Goal: Task Accomplishment & Management: Complete application form

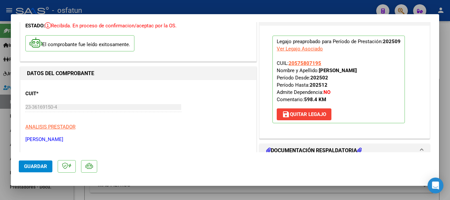
scroll to position [33, 0]
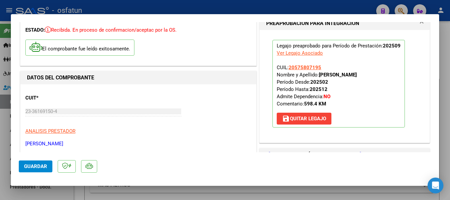
click at [27, 164] on span "Guardar" at bounding box center [35, 166] width 23 height 6
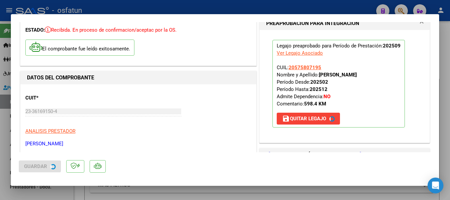
type input "$ 0,00"
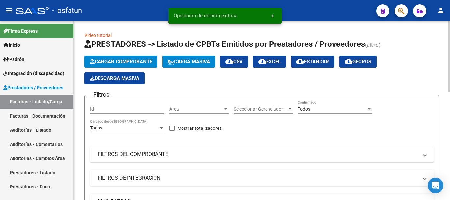
click at [129, 62] on span "Cargar Comprobante" at bounding box center [121, 62] width 63 height 6
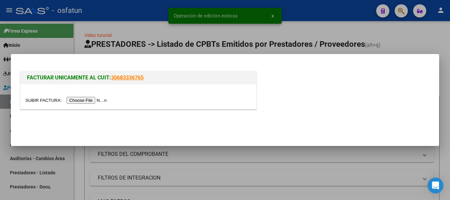
click at [82, 102] on input "file" at bounding box center [66, 100] width 83 height 7
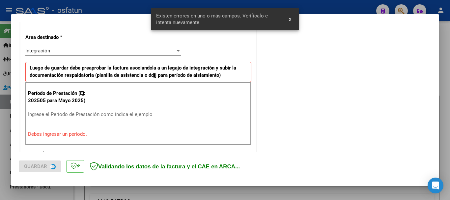
scroll to position [152, 0]
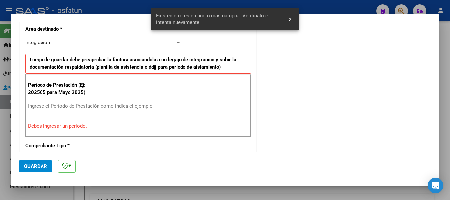
click at [150, 108] on input "Ingrese el Período de Prestación como indica el ejemplo" at bounding box center [104, 106] width 152 height 6
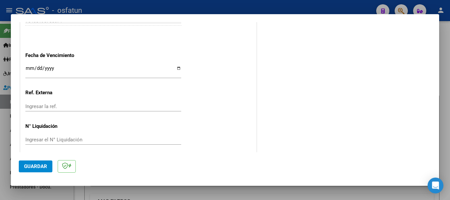
scroll to position [449, 0]
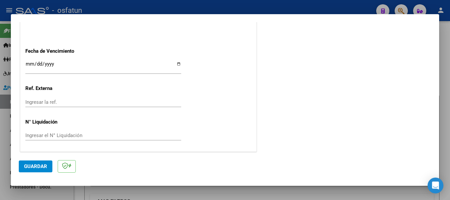
type input "202509"
click at [26, 63] on input "Ingresar la fecha" at bounding box center [103, 66] width 156 height 11
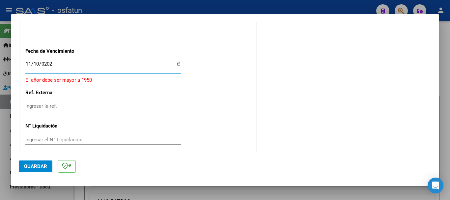
type input "[DATE]"
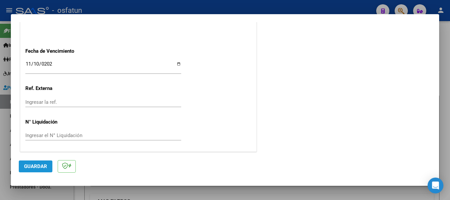
click at [37, 169] on span "Guardar" at bounding box center [35, 166] width 23 height 6
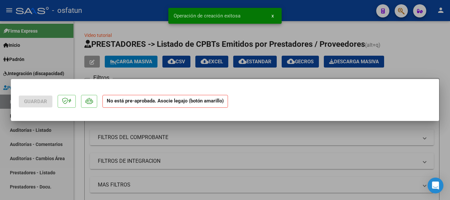
scroll to position [0, 0]
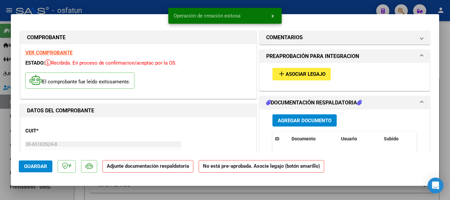
click at [311, 125] on button "Agregar Documento" at bounding box center [304, 120] width 64 height 12
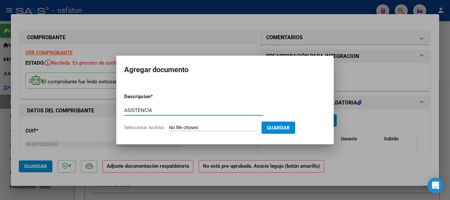
type input "ASISTENCIA"
click at [217, 129] on input "Seleccionar Archivo" at bounding box center [212, 128] width 87 height 6
type input "C:\fakepath\ASISTENCIA-MOD. DE APOYO A LA INTEGRACION ESCOLAR.pdf"
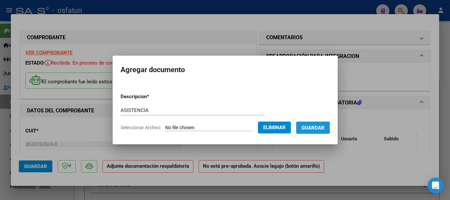
click at [324, 130] on span "Guardar" at bounding box center [312, 128] width 23 height 6
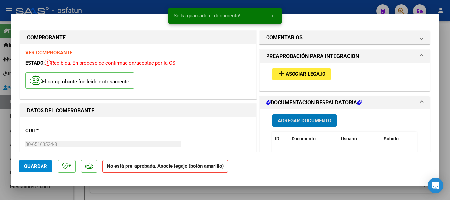
click at [299, 73] on span "Asociar Legajo" at bounding box center [306, 74] width 40 height 6
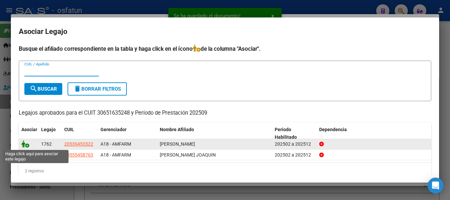
click at [23, 146] on icon at bounding box center [25, 143] width 8 height 7
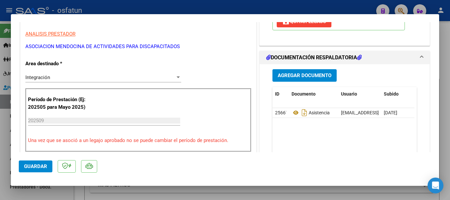
scroll to position [132, 0]
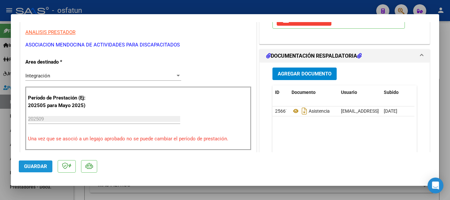
click at [42, 167] on span "Guardar" at bounding box center [35, 166] width 23 height 6
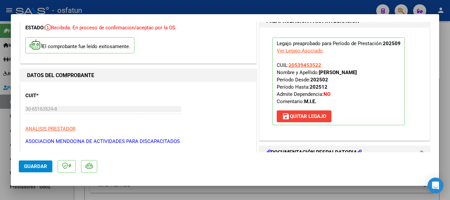
scroll to position [33, 0]
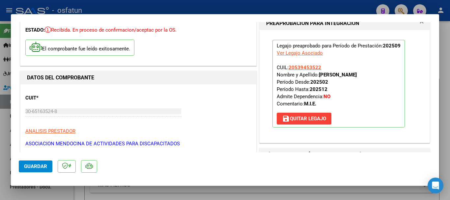
click at [35, 166] on span "Guardar" at bounding box center [35, 166] width 23 height 6
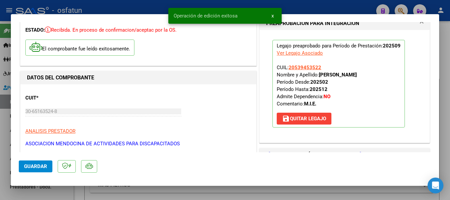
type input "$ 0,00"
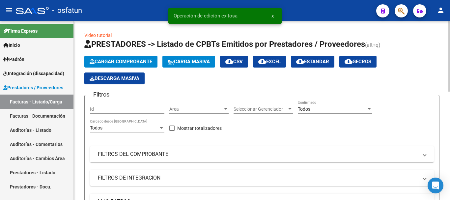
click at [146, 65] on button "Cargar Comprobante" at bounding box center [120, 62] width 73 height 12
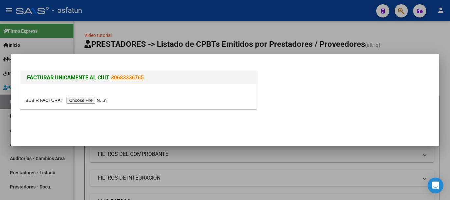
click at [90, 103] on input "file" at bounding box center [66, 100] width 83 height 7
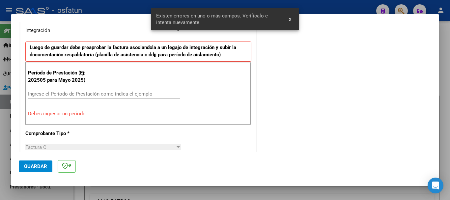
scroll to position [131, 0]
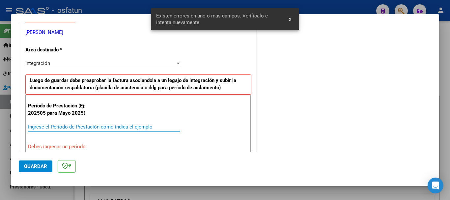
click at [138, 124] on input "Ingrese el Período de Prestación como indica el ejemplo" at bounding box center [104, 127] width 152 height 6
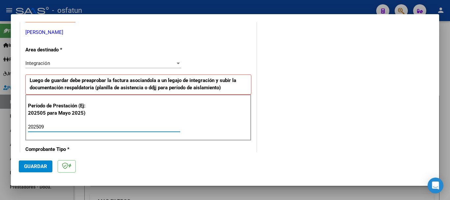
type input "202509"
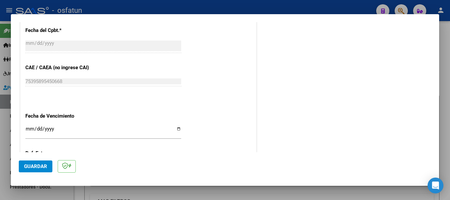
scroll to position [395, 0]
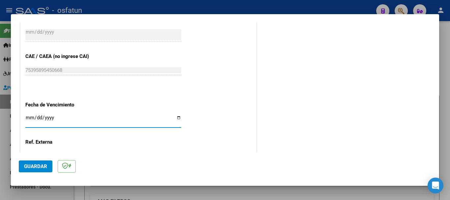
click at [29, 117] on input "Ingresar la fecha" at bounding box center [103, 120] width 156 height 11
type input "[DATE]"
click at [36, 165] on span "Guardar" at bounding box center [35, 166] width 23 height 6
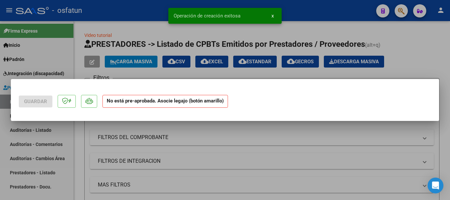
scroll to position [0, 0]
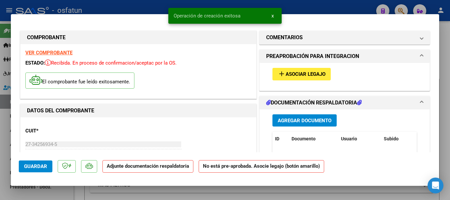
click at [315, 124] on button "Agregar Documento" at bounding box center [304, 120] width 64 height 12
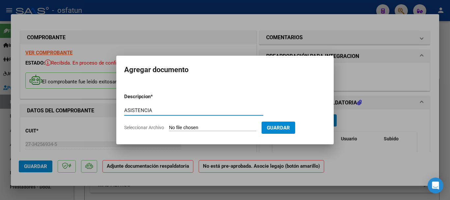
type input "ASISTENCIA"
click at [184, 129] on input "Seleccionar Archivo" at bounding box center [212, 128] width 87 height 6
type input "C:\fakepath\Asist [PERSON_NAME] (1) (1).pdf"
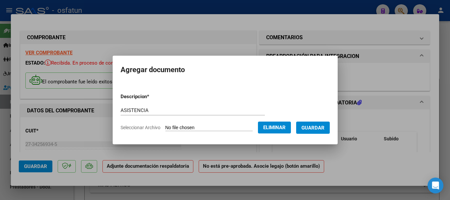
click at [323, 129] on span "Guardar" at bounding box center [312, 128] width 23 height 6
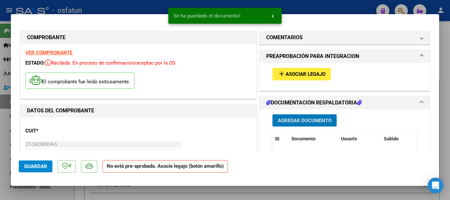
click at [302, 73] on span "Asociar Legajo" at bounding box center [306, 74] width 40 height 6
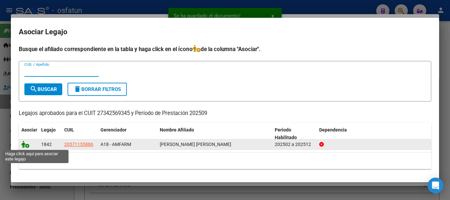
click at [22, 144] on icon at bounding box center [25, 144] width 8 height 7
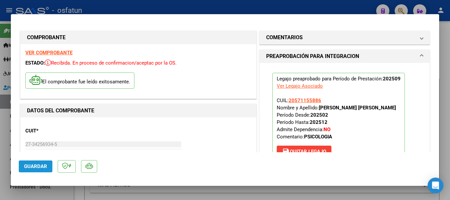
click at [37, 162] on button "Guardar" at bounding box center [36, 166] width 34 height 12
click at [29, 166] on span "Guardar" at bounding box center [35, 166] width 23 height 6
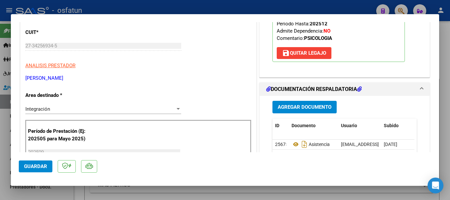
scroll to position [99, 0]
click at [43, 165] on span "Guardar" at bounding box center [35, 166] width 23 height 6
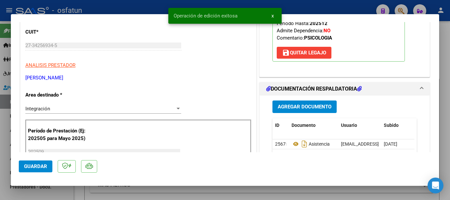
type input "$ 0,00"
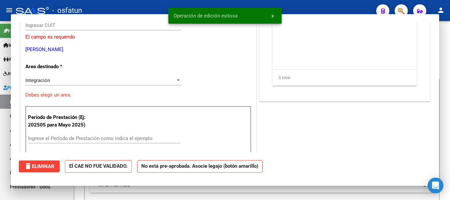
scroll to position [79, 0]
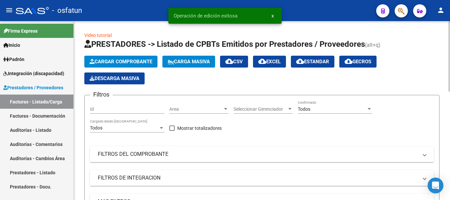
click at [115, 58] on button "Cargar Comprobante" at bounding box center [120, 62] width 73 height 12
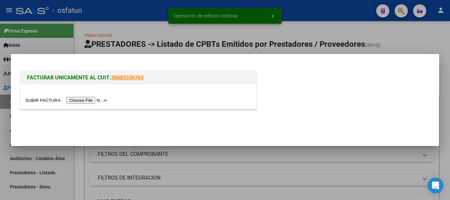
click at [84, 101] on input "file" at bounding box center [66, 100] width 83 height 7
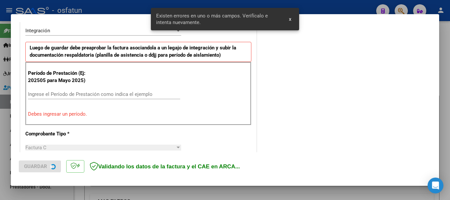
scroll to position [164, 0]
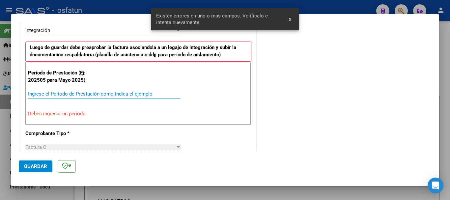
click at [133, 92] on input "Ingrese el Período de Prestación como indica el ejemplo" at bounding box center [104, 94] width 152 height 6
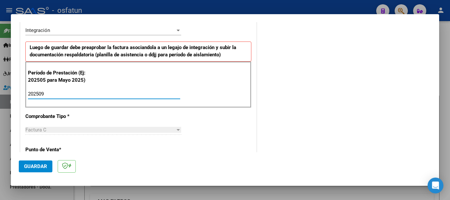
type input "202509"
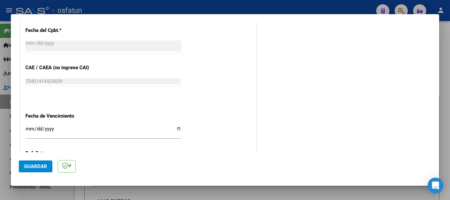
scroll to position [395, 0]
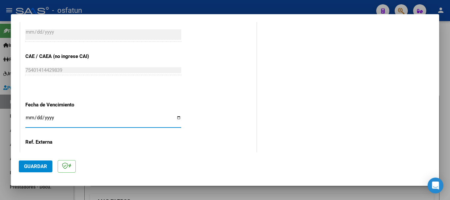
click at [30, 117] on input "Ingresar la fecha" at bounding box center [103, 120] width 156 height 11
type input "[DATE]"
click at [32, 168] on span "Guardar" at bounding box center [35, 166] width 23 height 6
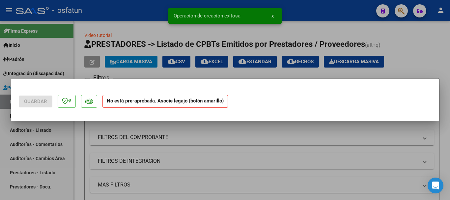
scroll to position [0, 0]
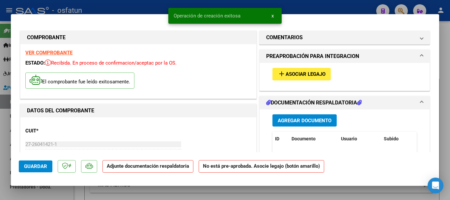
click at [307, 119] on span "Agregar Documento" at bounding box center [305, 121] width 54 height 6
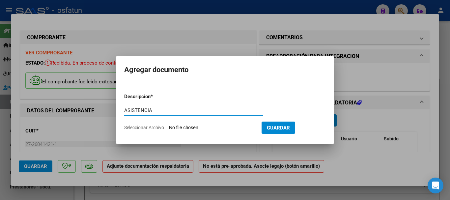
type input "ASISTENCIA"
click at [218, 125] on input "Seleccionar Archivo" at bounding box center [212, 128] width 87 height 6
type input "C:\fakepath\ASISTENCIA-MOD. MAESTRA DE APOYO (2).pdf"
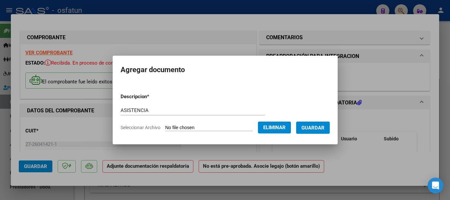
click at [325, 130] on span "Guardar" at bounding box center [312, 128] width 23 height 6
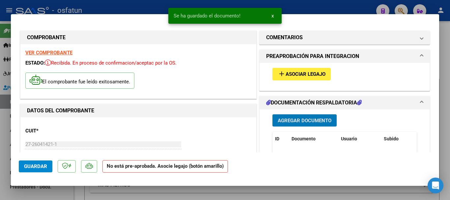
click at [302, 68] on div "add Asociar Legajo" at bounding box center [345, 74] width 154 height 22
click at [299, 72] on span "Asociar Legajo" at bounding box center [306, 74] width 40 height 6
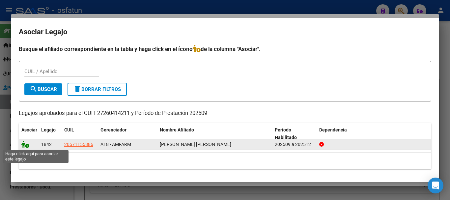
click at [26, 146] on icon at bounding box center [25, 144] width 8 height 7
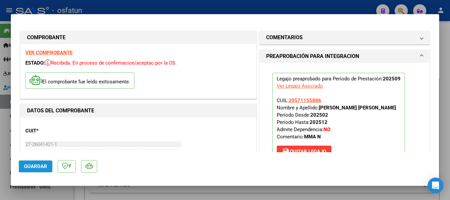
click at [35, 168] on span "Guardar" at bounding box center [35, 166] width 23 height 6
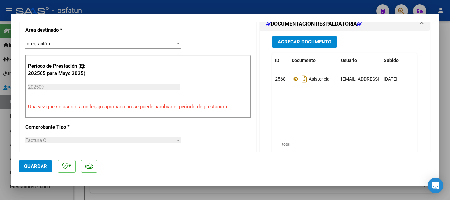
scroll to position [264, 0]
